Goal: Find specific page/section: Find specific page/section

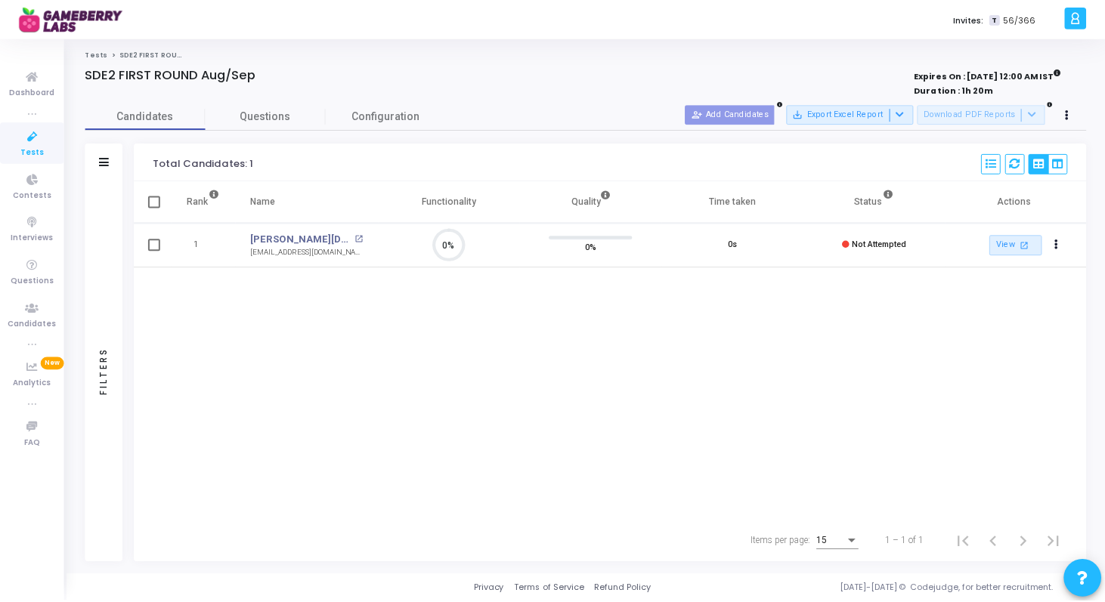
scroll to position [7, 7]
click at [34, 152] on span "Tests" at bounding box center [31, 152] width 23 height 13
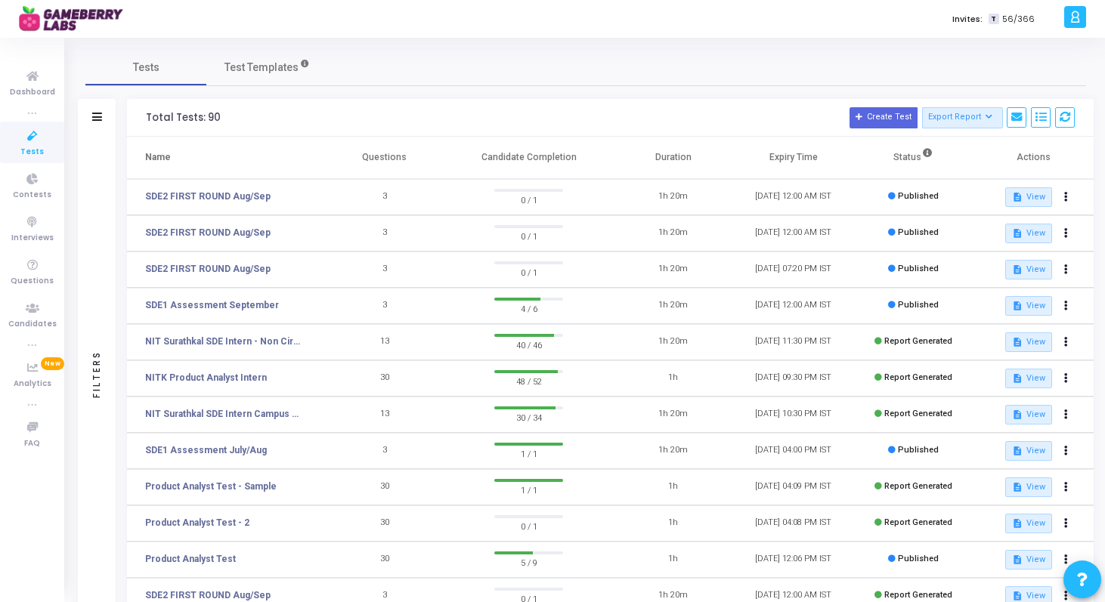
scroll to position [202, 0]
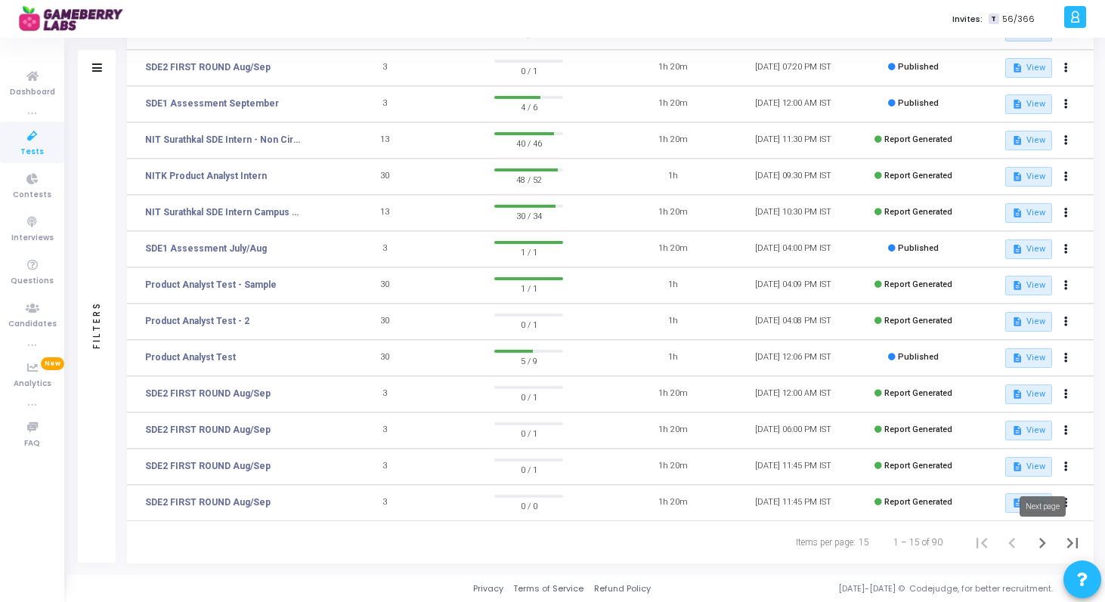
click at [1043, 543] on icon "Next page" at bounding box center [1042, 543] width 21 height 21
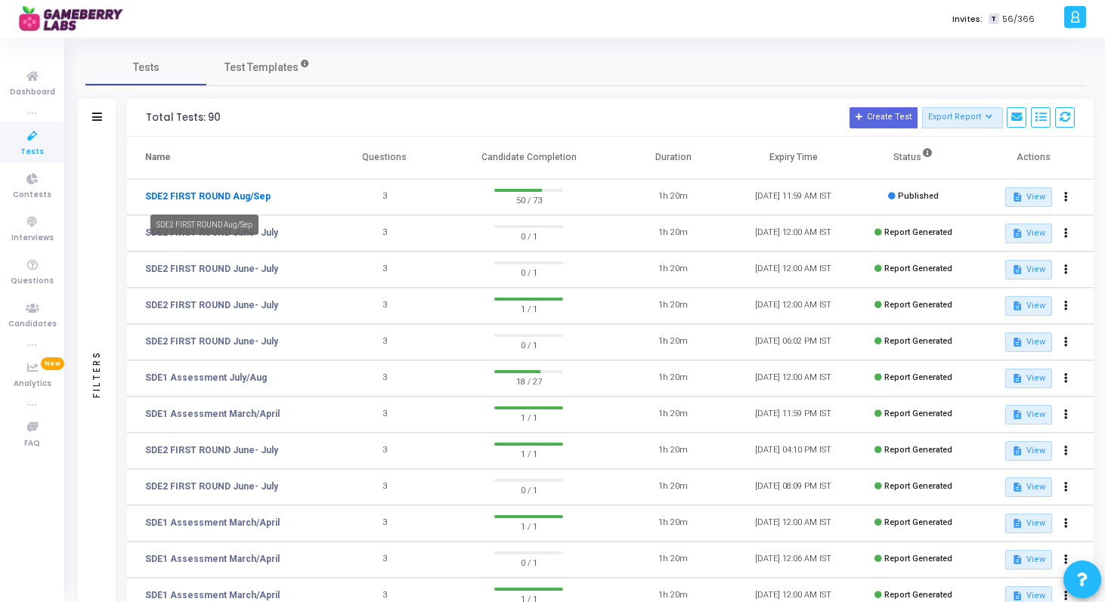
click at [240, 197] on link "SDE2 FIRST ROUND Aug/Sep" at bounding box center [207, 197] width 125 height 14
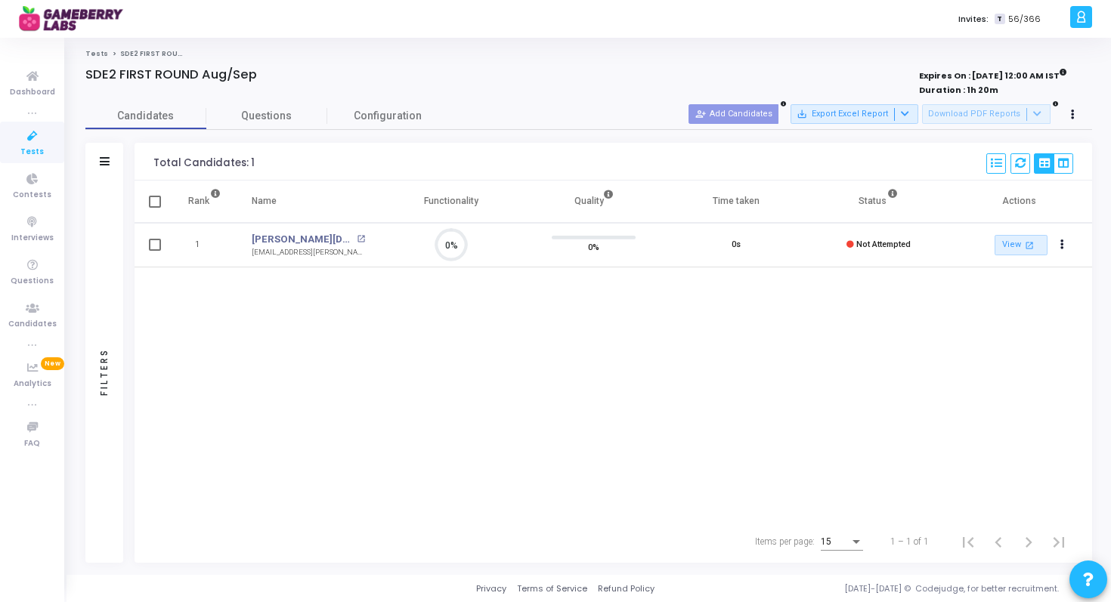
scroll to position [32, 39]
